Goal: Check status: Check status

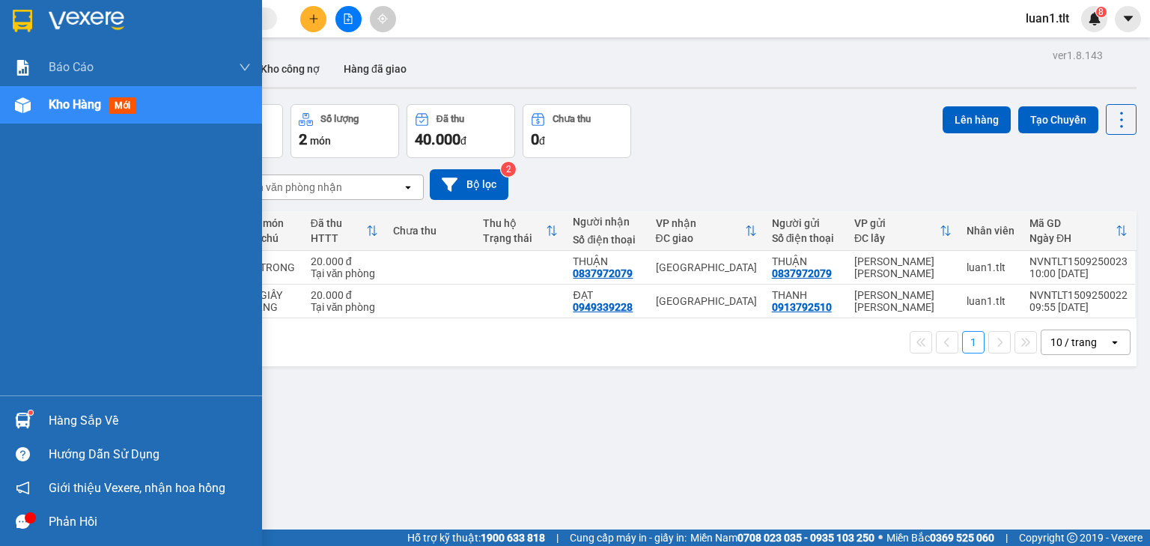
click at [24, 421] on img at bounding box center [23, 420] width 16 height 16
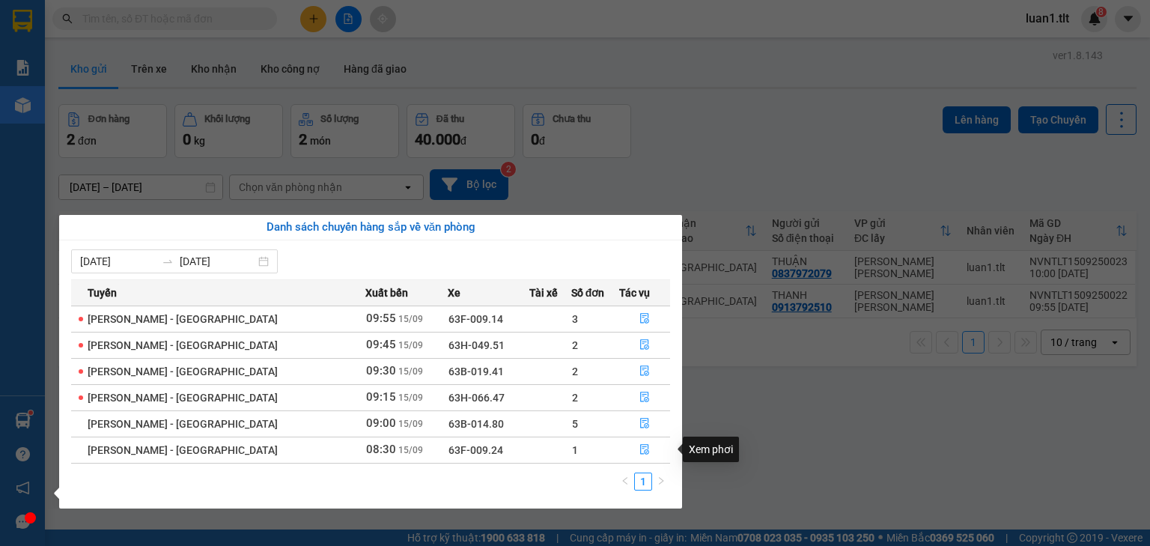
click at [726, 454] on div "Xem phơi" at bounding box center [711, 448] width 56 height 25
click at [627, 448] on button "button" at bounding box center [644, 450] width 49 height 24
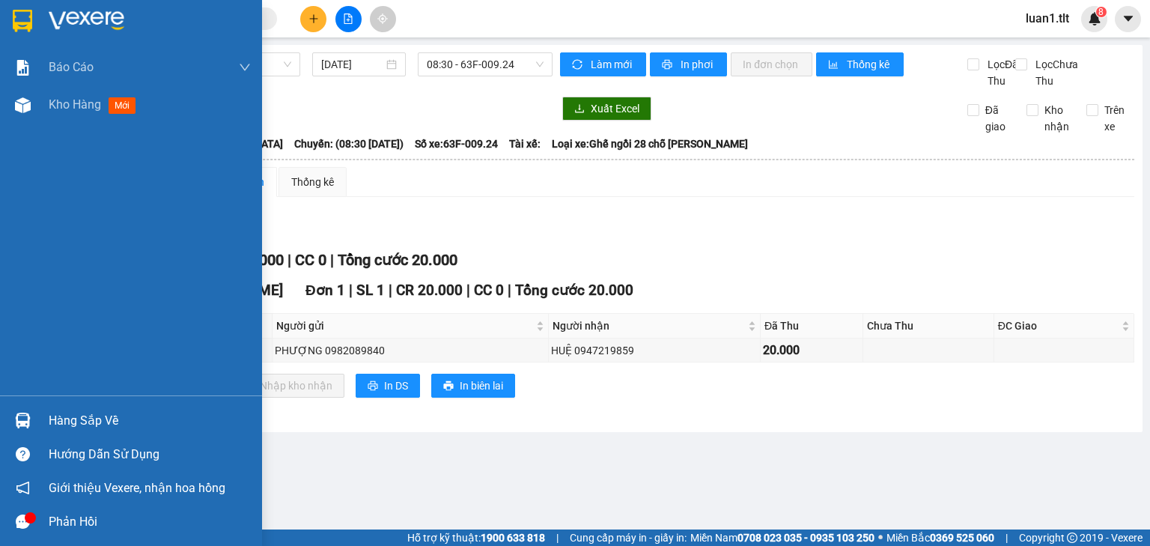
click at [7, 7] on div at bounding box center [131, 24] width 262 height 49
